Goal: Information Seeking & Learning: Compare options

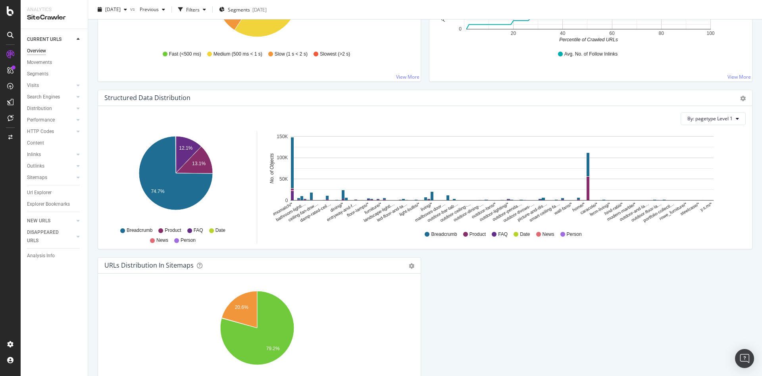
scroll to position [776, 0]
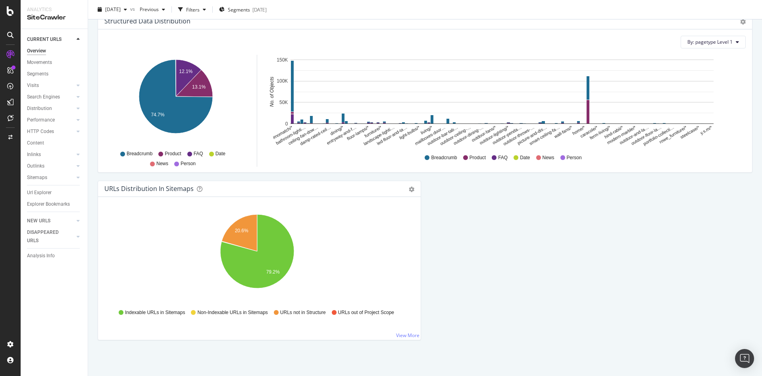
click at [397, 340] on div "URLs Distribution in Sitemaps Pie Table Export as CSV Add to Custom Report Hold…" at bounding box center [260, 261] width 324 height 160
click at [396, 336] on link "View More" at bounding box center [407, 335] width 23 height 7
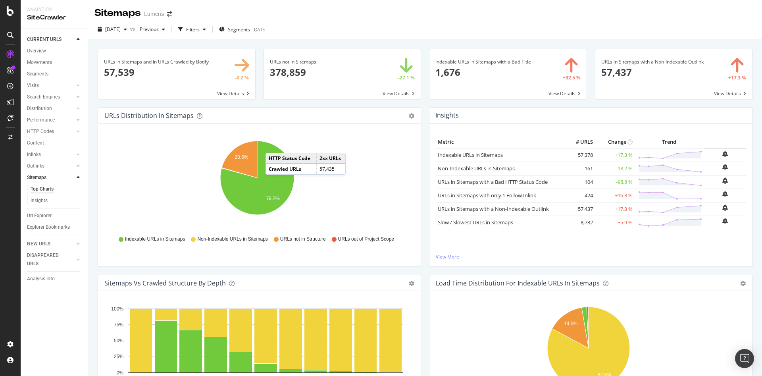
click at [425, 108] on div "Insights Metric # URLS Change Trend Indexable URLs in Sitemaps 57,378 +17.3 % N…" at bounding box center [591, 191] width 332 height 168
click at [131, 22] on div "2025 Oct. 8th vs Previous Filters Segments 2025-10-07" at bounding box center [425, 29] width 674 height 19
click at [121, 28] on span "2025 Oct. 8th" at bounding box center [112, 29] width 15 height 7
click at [133, 78] on div "2025 Sep. 30th 121K URLs" at bounding box center [147, 85] width 95 height 15
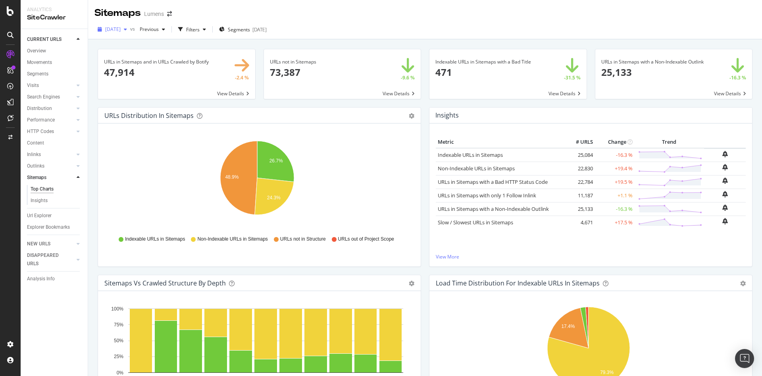
click at [121, 32] on span "2025 Sep. 30th" at bounding box center [112, 29] width 15 height 7
click at [128, 91] on div "[DATE]" at bounding box center [127, 90] width 42 height 7
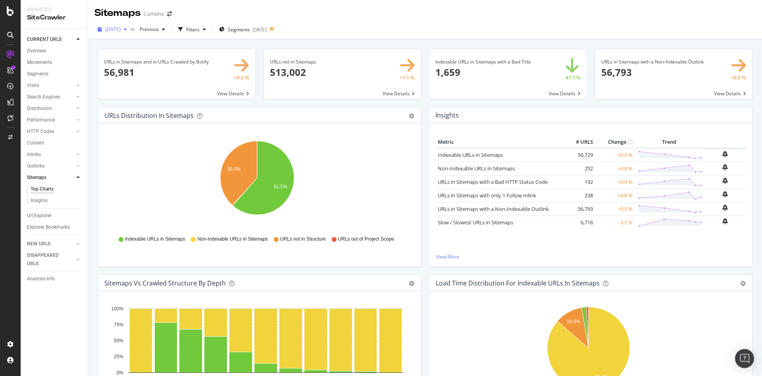
click at [121, 32] on span "[DATE]" at bounding box center [112, 29] width 15 height 7
click at [133, 57] on div "2025 Oct. 8th" at bounding box center [127, 57] width 42 height 7
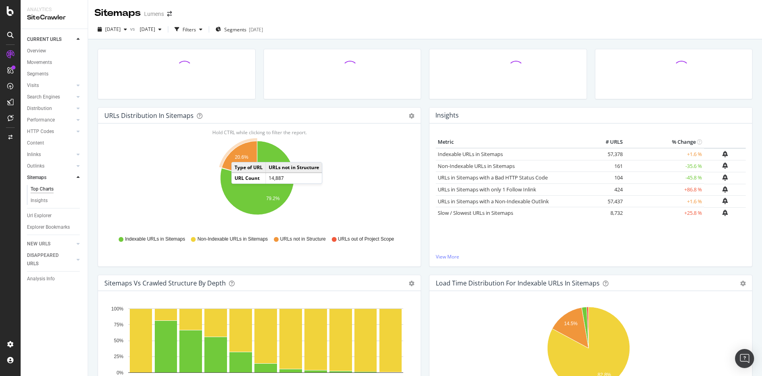
click at [239, 154] on text "20.6%" at bounding box center [242, 157] width 14 height 6
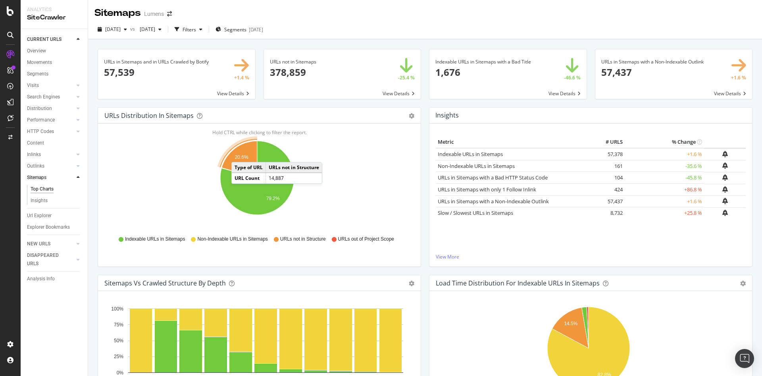
click at [239, 154] on text "20.6%" at bounding box center [242, 157] width 14 height 6
click at [242, 165] on icon "A chart." at bounding box center [239, 159] width 35 height 37
click at [409, 115] on icon "gear" at bounding box center [412, 116] width 6 height 6
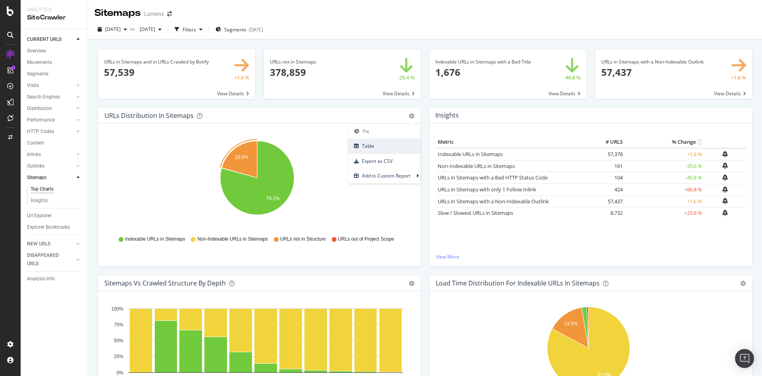
click at [380, 147] on span "Table" at bounding box center [384, 146] width 72 height 11
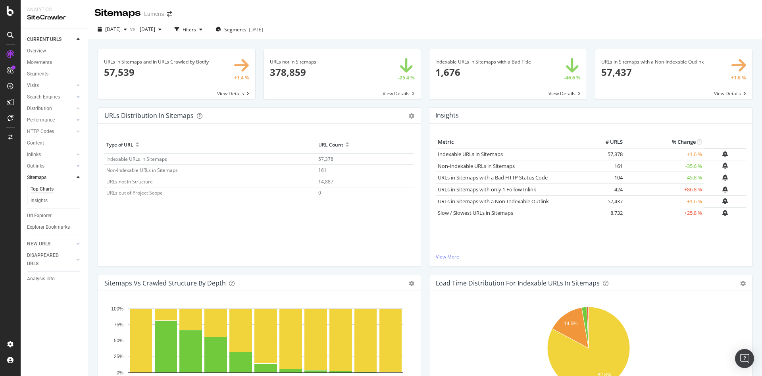
click at [118, 182] on span "URLs not in Structure" at bounding box center [129, 181] width 46 height 7
click at [140, 120] on div "URLs Distribution in Sitemaps Pie Table Export as CSV Add to Custom Report" at bounding box center [259, 116] width 323 height 16
click at [39, 86] on div "ActionBoard" at bounding box center [44, 89] width 31 height 8
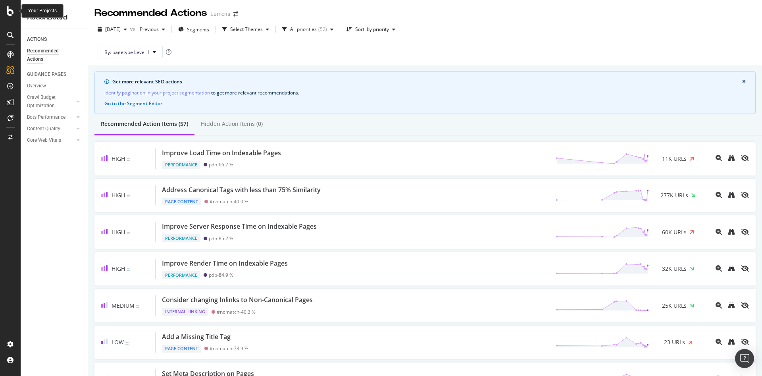
click at [9, 9] on icon at bounding box center [10, 11] width 7 height 10
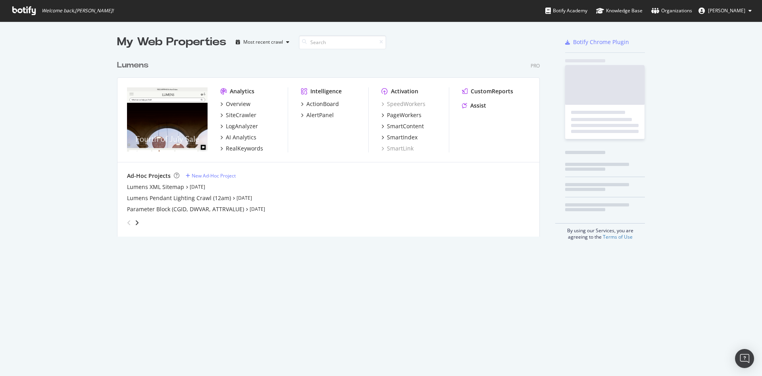
scroll to position [367, 744]
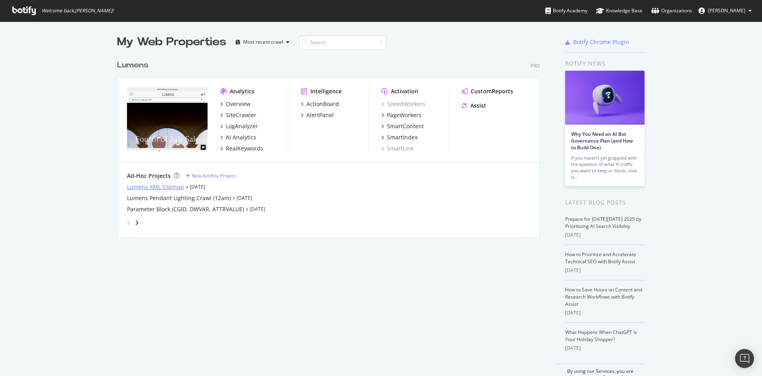
click at [170, 185] on div "Lumens XML Sitemap" at bounding box center [155, 187] width 57 height 8
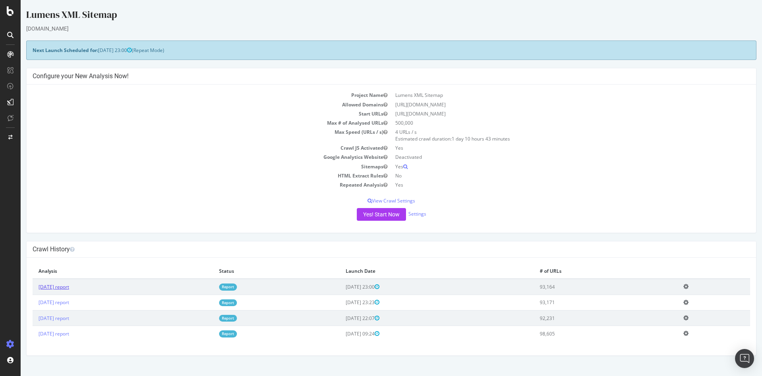
click at [57, 289] on link "2025 Sep. 26th report" at bounding box center [54, 287] width 31 height 7
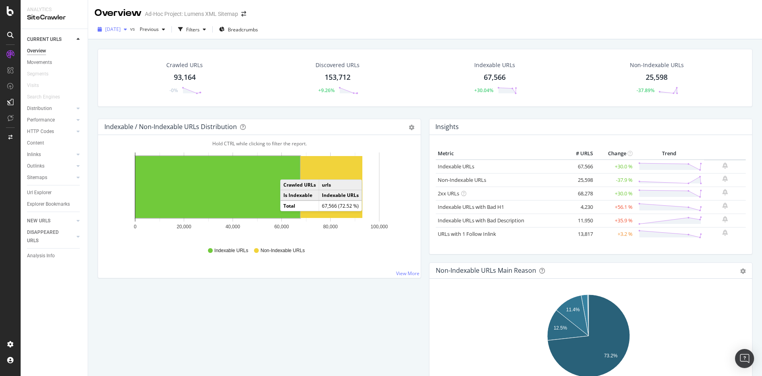
click at [127, 30] on icon "button" at bounding box center [125, 29] width 3 height 5
click at [273, 51] on div "Crawled URLs 93,164 -0% Discovered URLs 153,712 +9.26% Indexable URLs 67,566 +3…" at bounding box center [425, 78] width 655 height 58
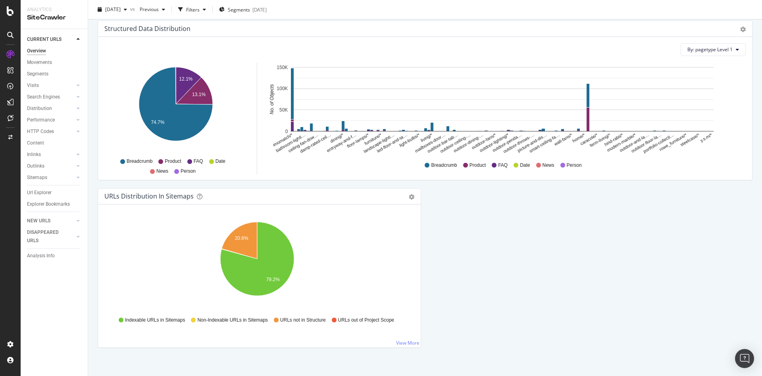
scroll to position [776, 0]
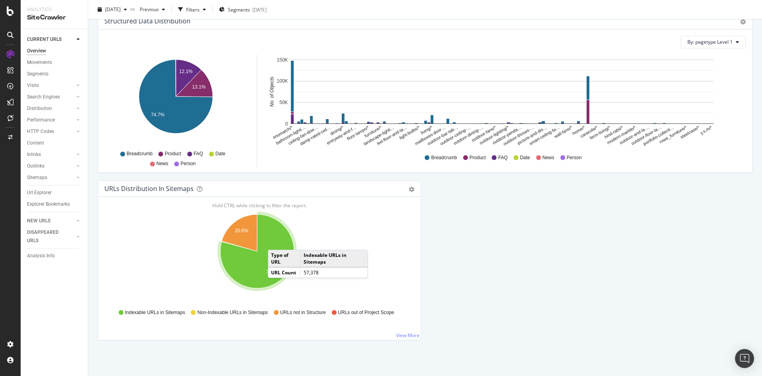
click at [276, 242] on icon "A chart." at bounding box center [257, 251] width 74 height 74
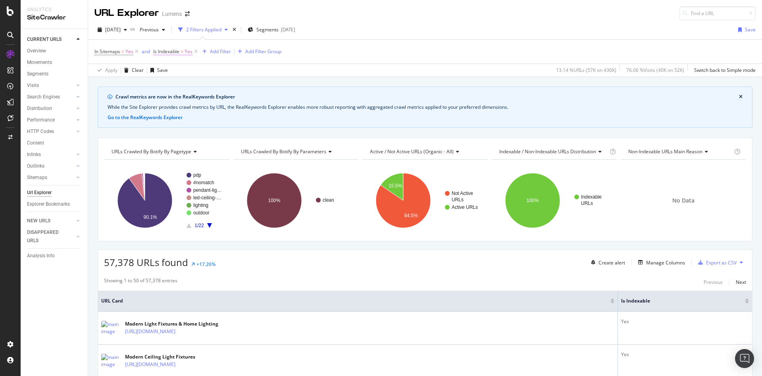
click at [173, 51] on span "Is Indexable" at bounding box center [166, 51] width 26 height 7
click at [172, 87] on div "Yes" at bounding box center [203, 83] width 87 height 13
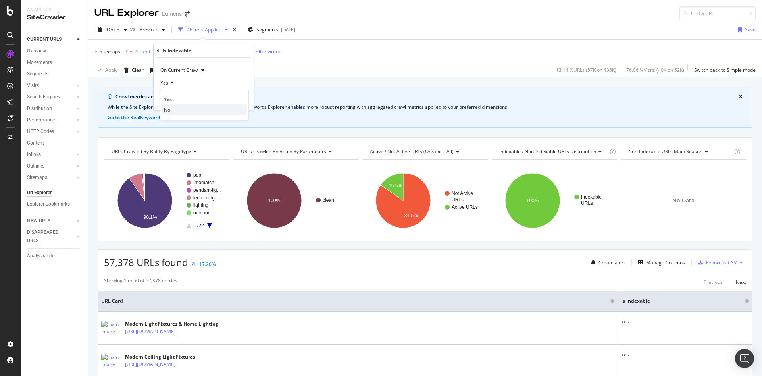
click at [166, 107] on span "No" at bounding box center [167, 109] width 6 height 7
click at [241, 99] on div "Apply" at bounding box center [241, 99] width 12 height 7
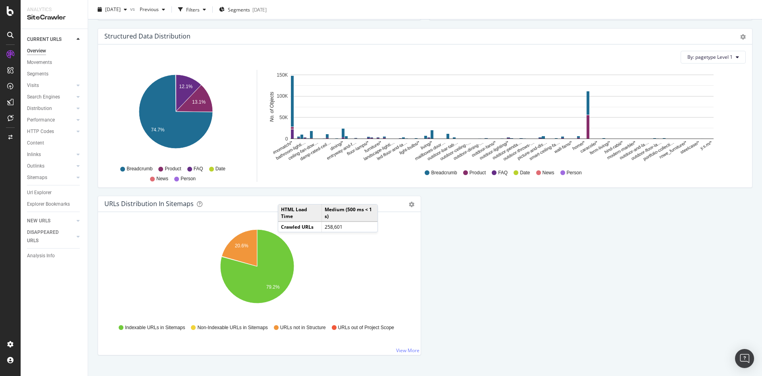
scroll to position [776, 0]
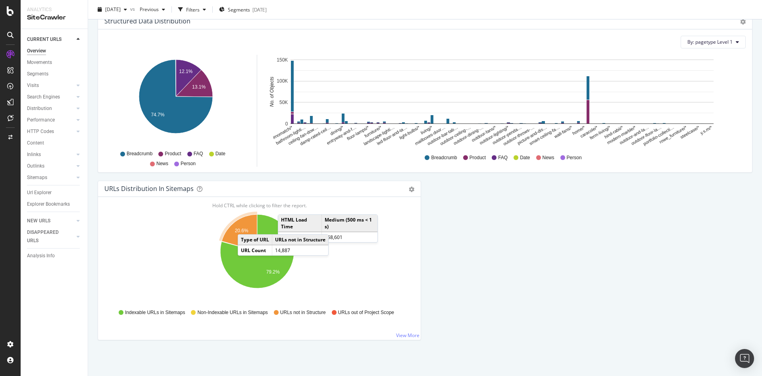
click at [246, 226] on icon "A chart." at bounding box center [239, 232] width 35 height 37
click at [212, 193] on div "URLs Distribution in Sitemaps Pie Table Export as CSV Add to Custom Report" at bounding box center [259, 189] width 323 height 16
click at [240, 225] on icon "A chart." at bounding box center [239, 232] width 35 height 37
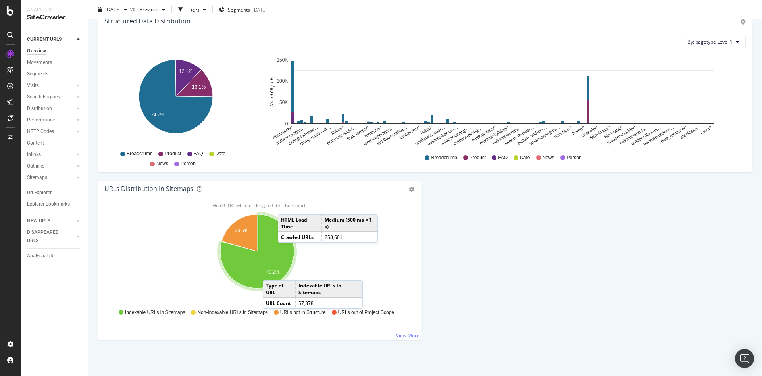
click at [271, 272] on text "79.2%" at bounding box center [273, 272] width 14 height 6
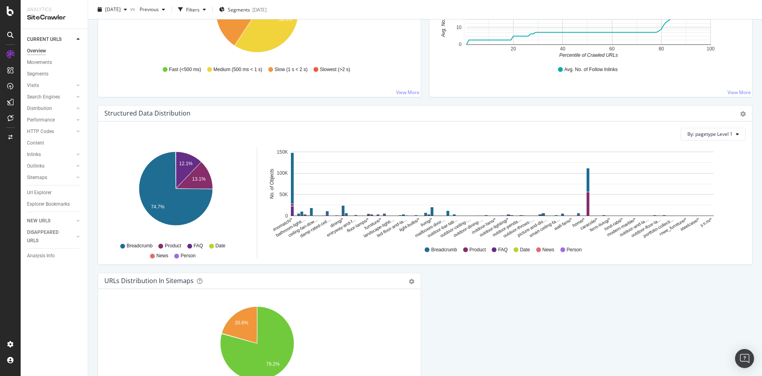
scroll to position [776, 0]
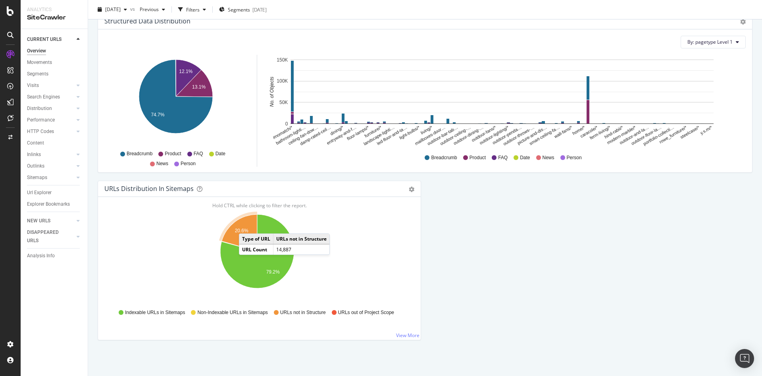
click at [247, 226] on icon "A chart." at bounding box center [239, 232] width 35 height 37
click at [172, 280] on icon "20.6% 79.2%" at bounding box center [257, 256] width 306 height 92
click at [240, 235] on icon "A chart." at bounding box center [239, 232] width 35 height 37
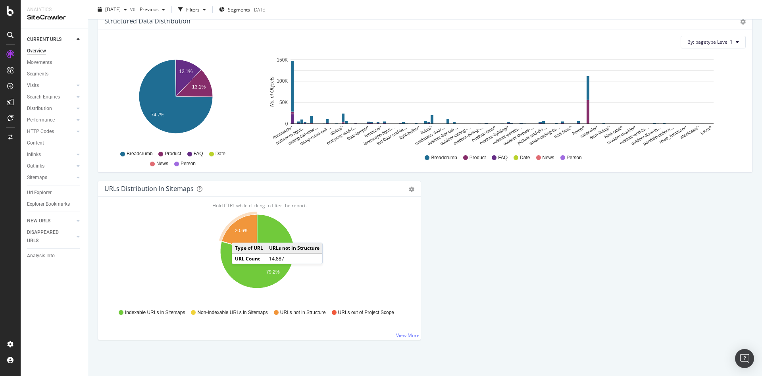
click at [240, 235] on icon "A chart." at bounding box center [239, 232] width 35 height 37
click at [396, 334] on link "View More" at bounding box center [407, 335] width 23 height 7
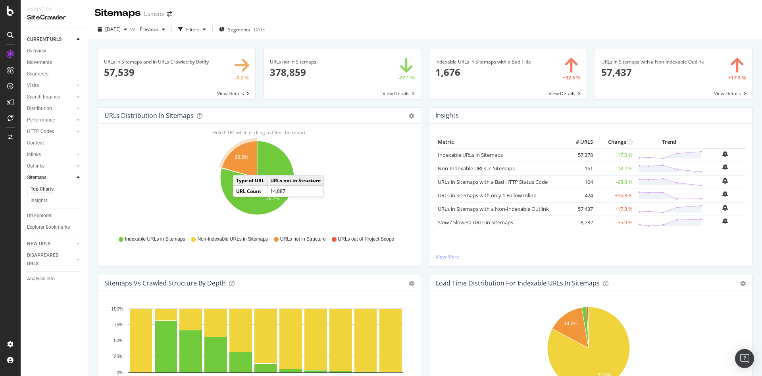
click at [241, 163] on icon "A chart." at bounding box center [239, 159] width 35 height 37
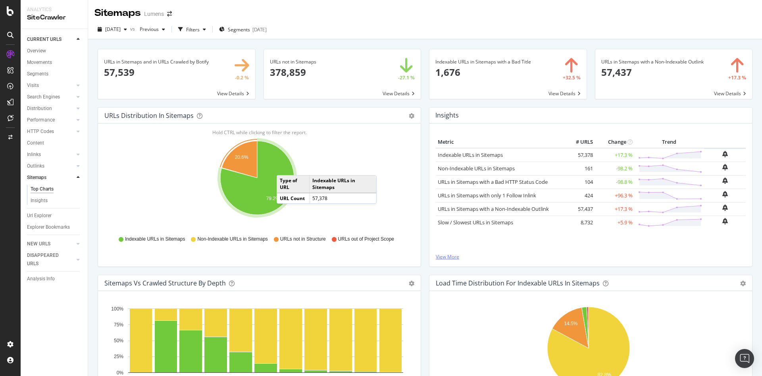
click at [445, 255] on link "View More" at bounding box center [591, 256] width 310 height 7
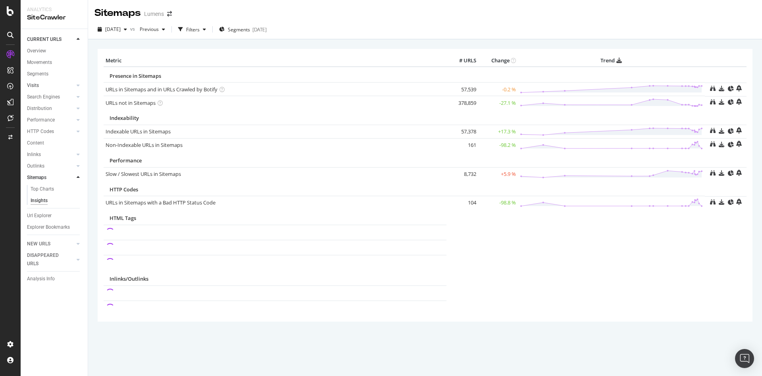
click at [44, 82] on link "Visits" at bounding box center [50, 85] width 47 height 8
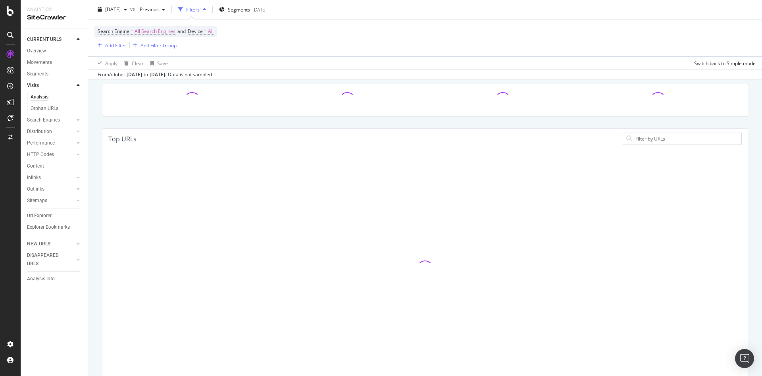
scroll to position [77, 0]
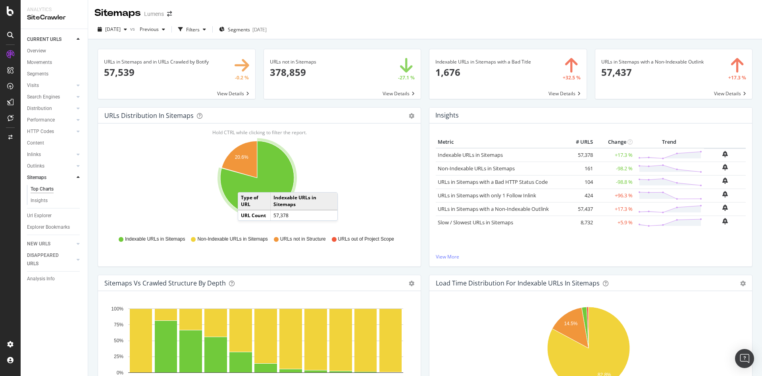
click at [245, 184] on icon "A chart." at bounding box center [257, 178] width 74 height 74
